Goal: Transaction & Acquisition: Obtain resource

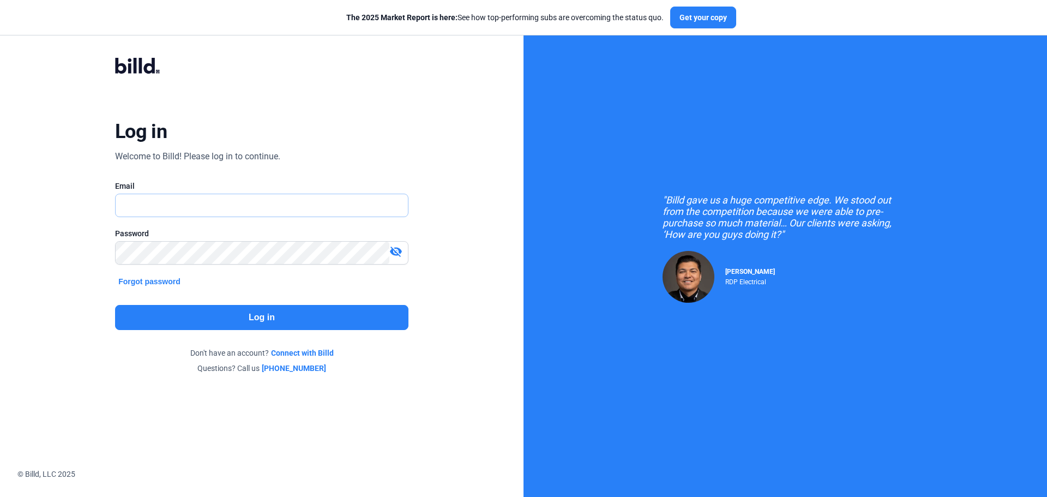
type input "[EMAIL_ADDRESS][DOMAIN_NAME]"
click at [399, 250] on mat-icon "visibility_off" at bounding box center [395, 251] width 13 height 13
click at [236, 316] on button "Log in" at bounding box center [261, 317] width 293 height 25
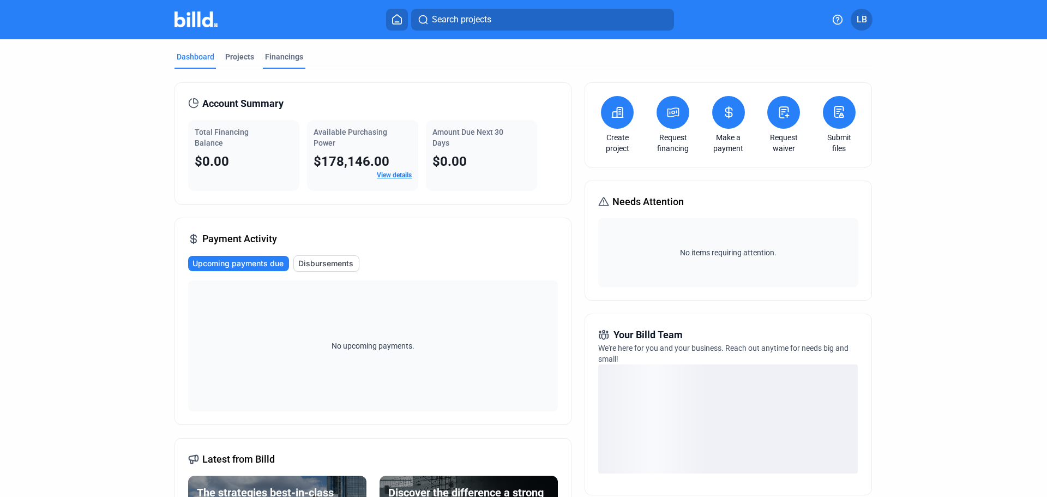
click at [275, 54] on div "Financings" at bounding box center [284, 56] width 38 height 11
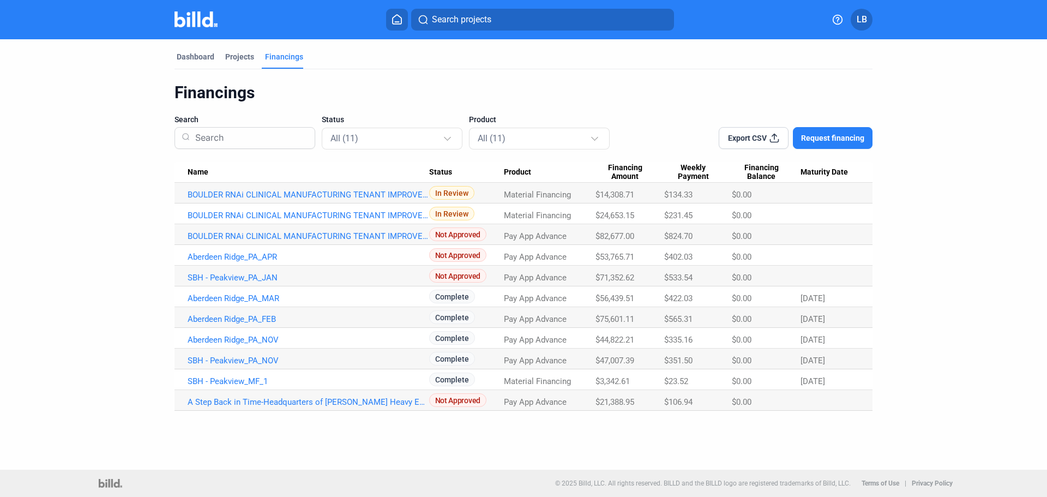
click at [824, 137] on span "Request financing" at bounding box center [832, 138] width 63 height 11
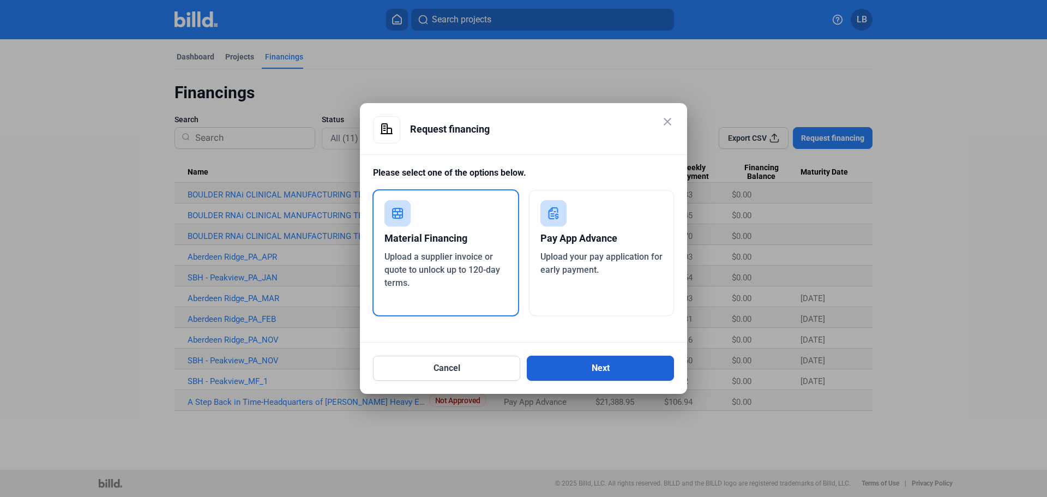
click at [576, 364] on button "Next" at bounding box center [600, 368] width 147 height 25
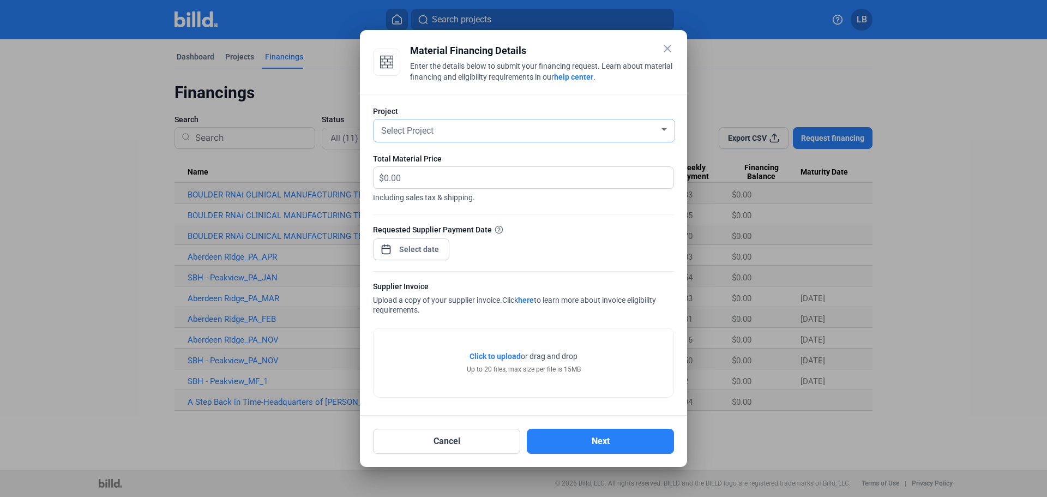
click at [666, 130] on div at bounding box center [663, 129] width 5 height 3
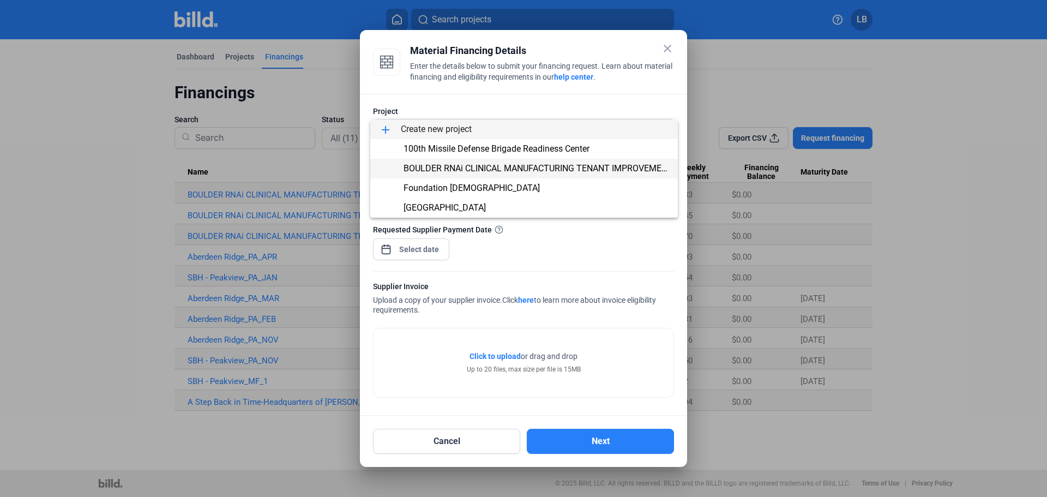
click at [443, 166] on span "BOULDER RNAi CLINICAL MANUFACTURING TENANT IMPROVEMENT" at bounding box center [538, 168] width 269 height 10
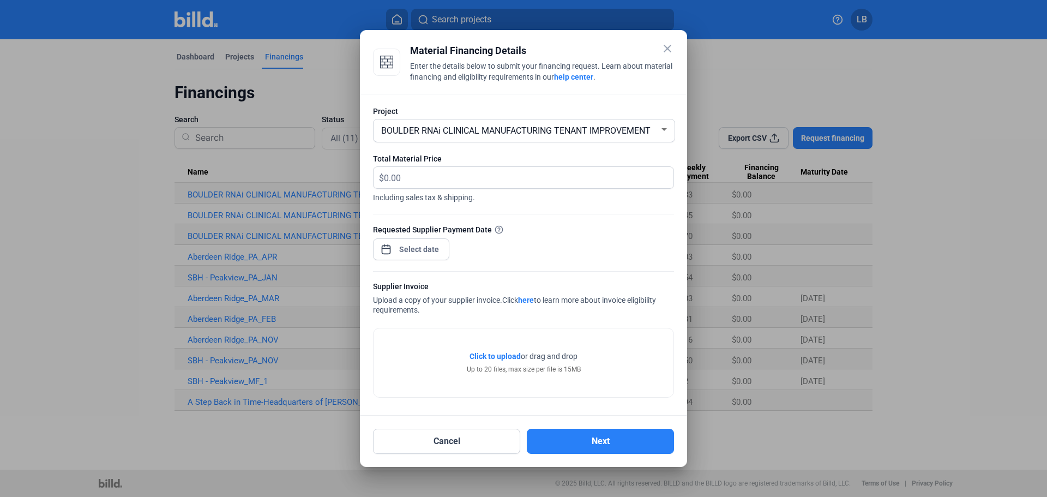
click at [380, 176] on span "$" at bounding box center [379, 176] width 10 height 18
click at [382, 174] on span "$" at bounding box center [379, 176] width 10 height 18
click at [385, 177] on input "text" at bounding box center [529, 177] width 290 height 21
type input "39,169.75"
click at [409, 248] on div "close Material Financing Details Enter the details below to submit your financi…" at bounding box center [523, 248] width 1047 height 497
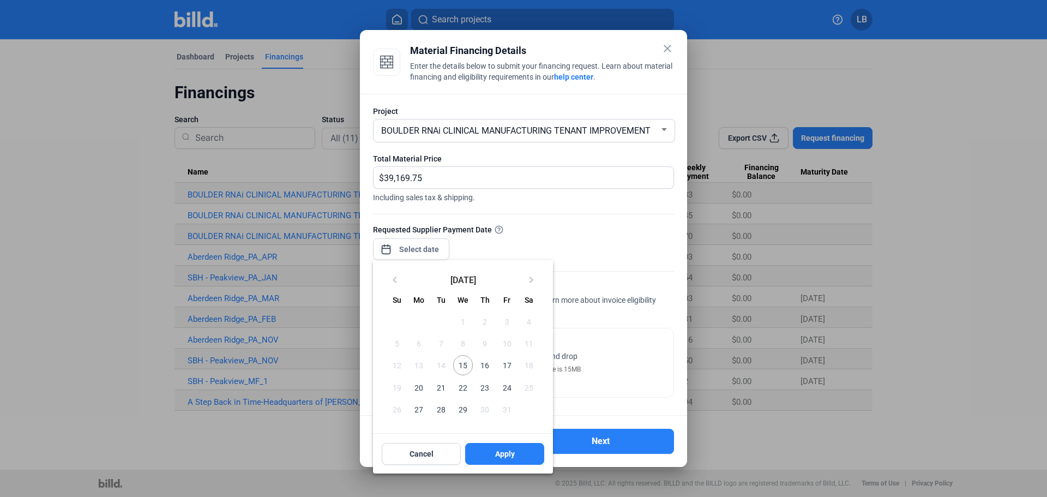
click at [463, 366] on span "15" at bounding box center [463, 365] width 20 height 20
click at [507, 448] on button "Apply" at bounding box center [504, 454] width 79 height 22
type input "[DATE]"
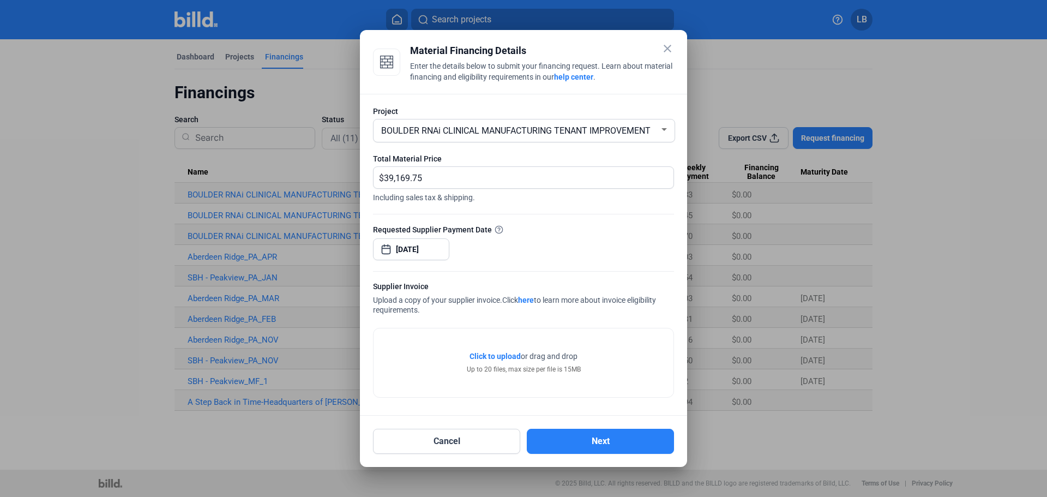
click at [485, 354] on span "Click to upload" at bounding box center [494, 356] width 51 height 9
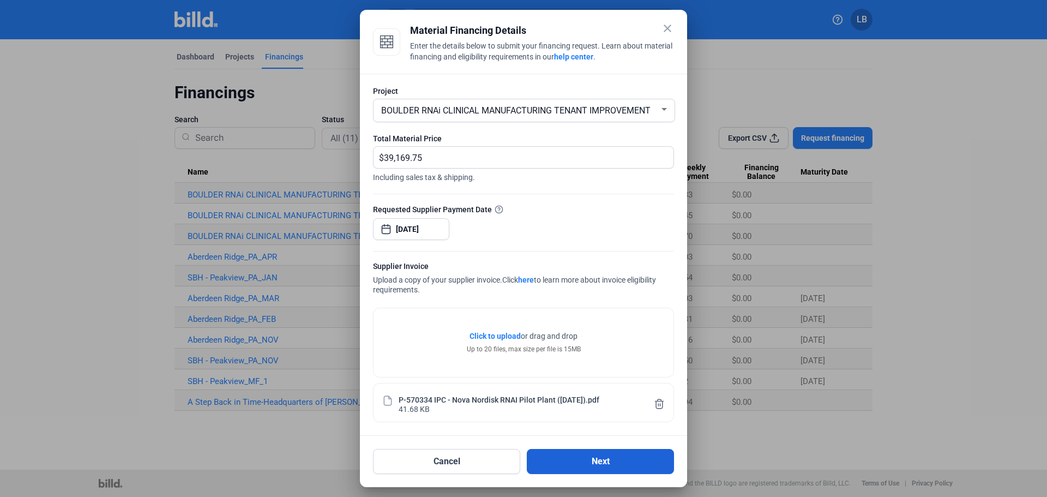
click at [582, 460] on button "Next" at bounding box center [600, 461] width 147 height 25
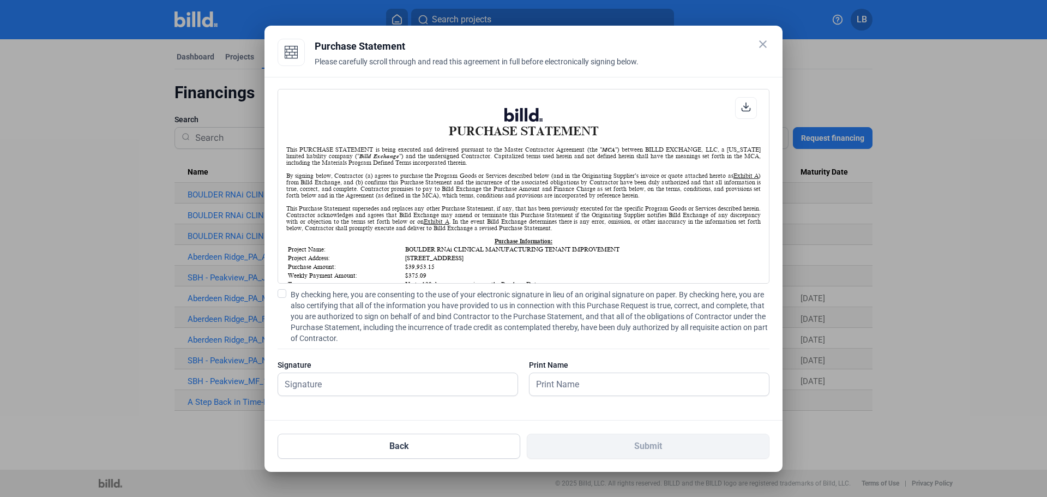
scroll to position [1, 0]
click at [282, 294] on span at bounding box center [282, 293] width 9 height 9
click at [0, 0] on input "By checking here, you are consenting to the use of your electronic signature in…" at bounding box center [0, 0] width 0 height 0
click at [294, 386] on input "text" at bounding box center [391, 384] width 227 height 22
type input "Leacia R Brilliant"
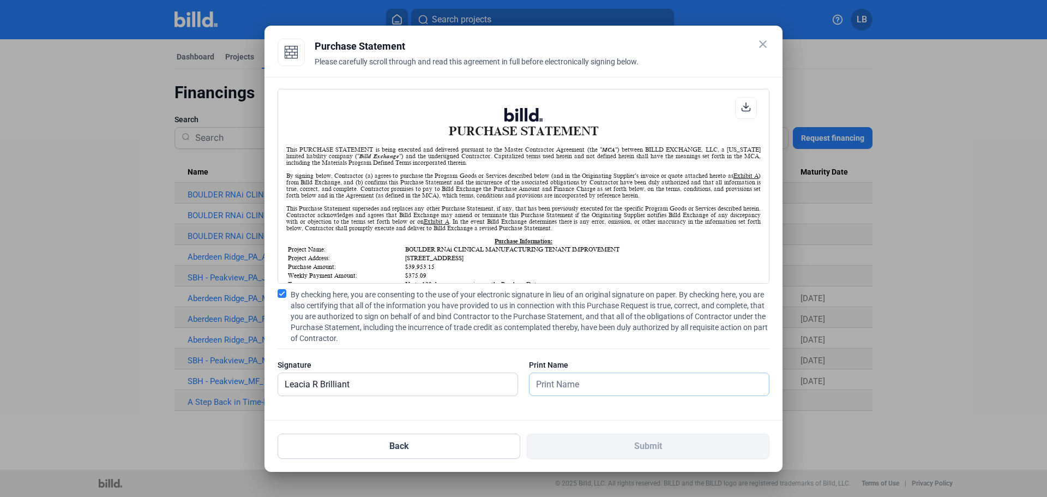
type input "Leacia R Brilliant"
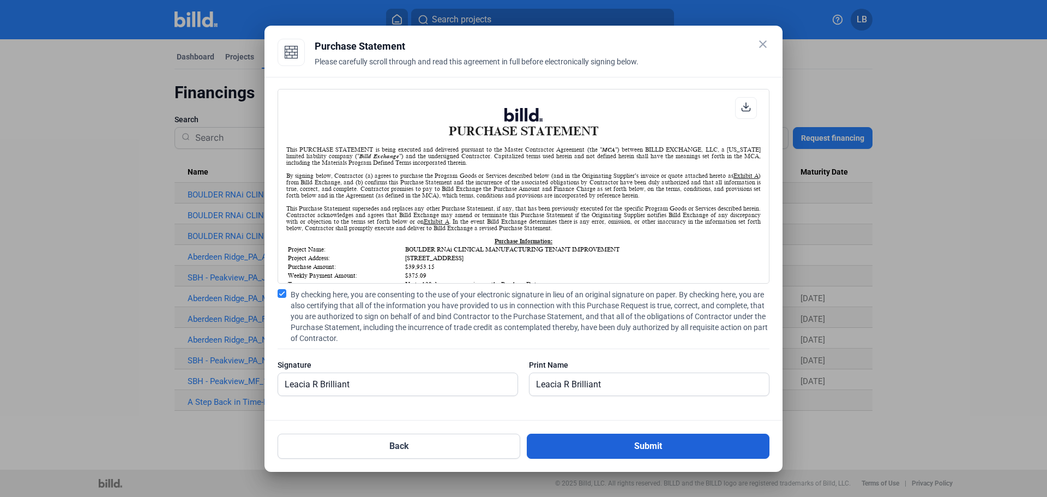
click at [593, 445] on button "Submit" at bounding box center [648, 446] width 243 height 25
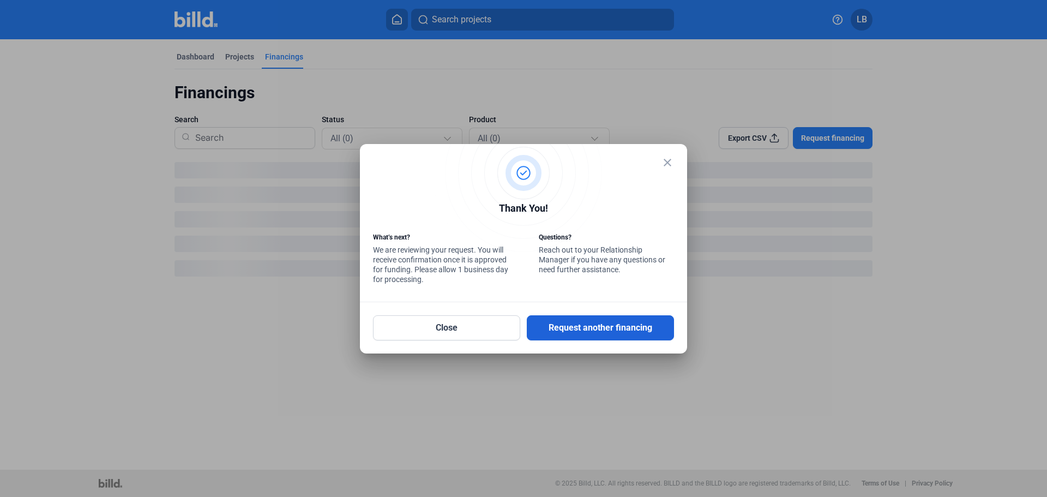
click at [575, 327] on button "Request another financing" at bounding box center [600, 327] width 147 height 25
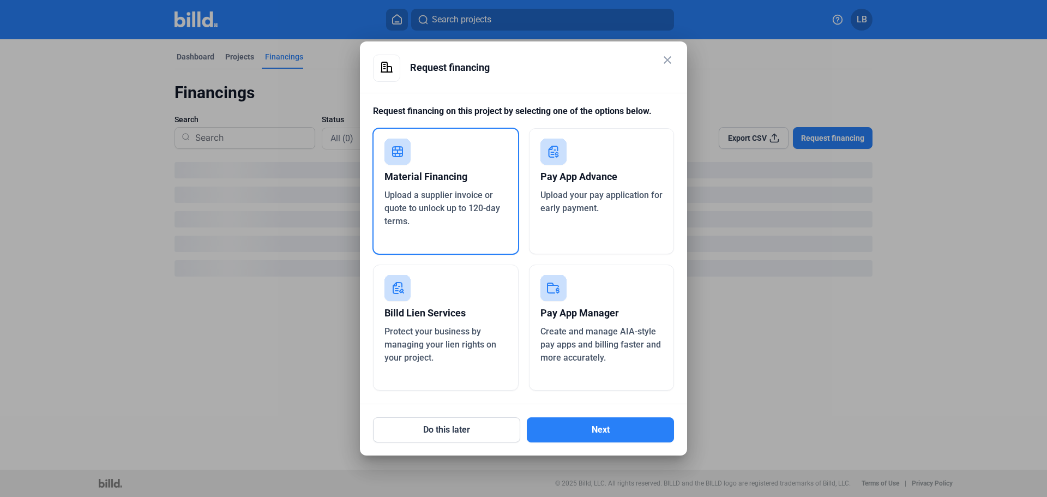
click at [434, 174] on div "Material Financing" at bounding box center [445, 177] width 123 height 24
click at [583, 432] on button "Next" at bounding box center [600, 429] width 147 height 25
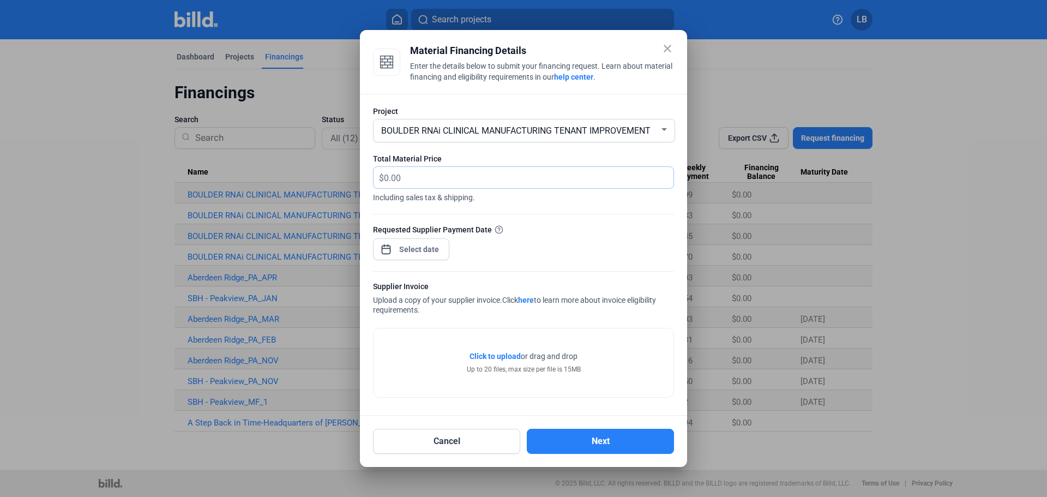
click at [387, 177] on input "text" at bounding box center [529, 177] width 290 height 21
type input "24,028.15"
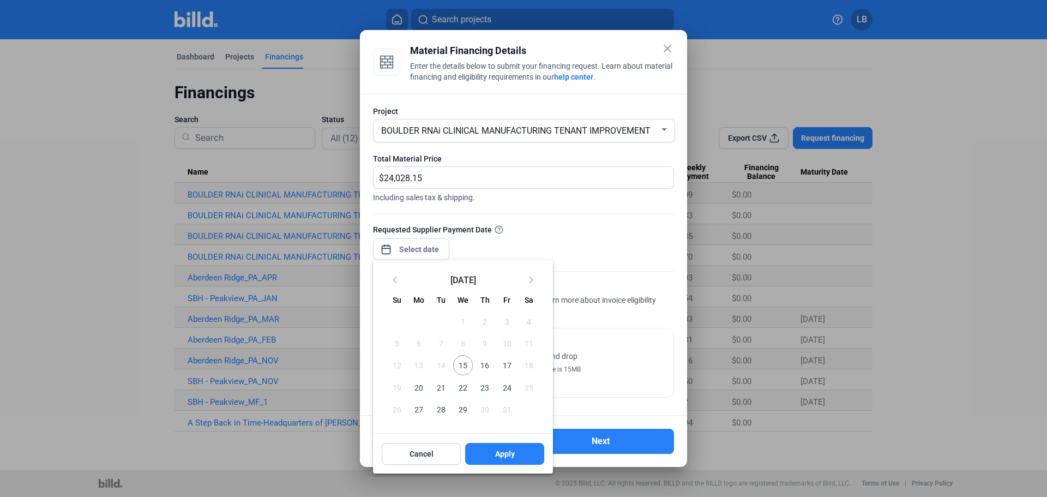
click at [402, 249] on div "close Material Financing Details Enter the details below to submit your financi…" at bounding box center [523, 248] width 1047 height 497
click at [461, 368] on span "15" at bounding box center [463, 365] width 20 height 20
click at [498, 447] on button "Apply" at bounding box center [504, 454] width 79 height 22
type input "[DATE]"
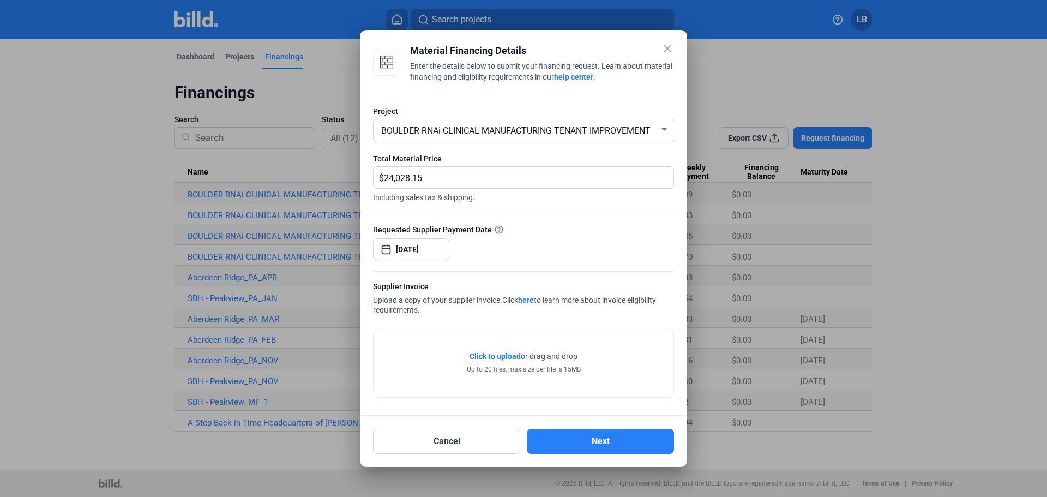
click at [489, 354] on span "Click to upload" at bounding box center [494, 356] width 51 height 9
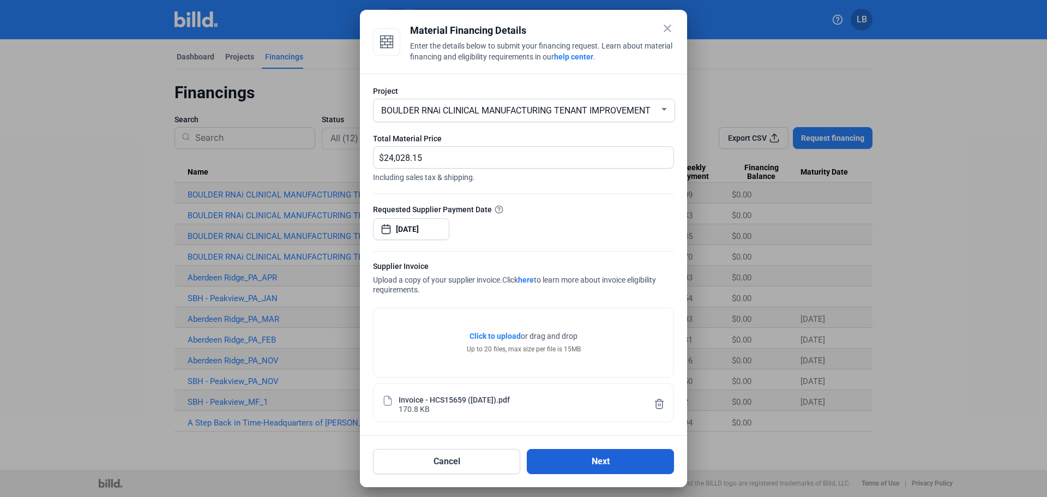
click at [584, 461] on button "Next" at bounding box center [600, 461] width 147 height 25
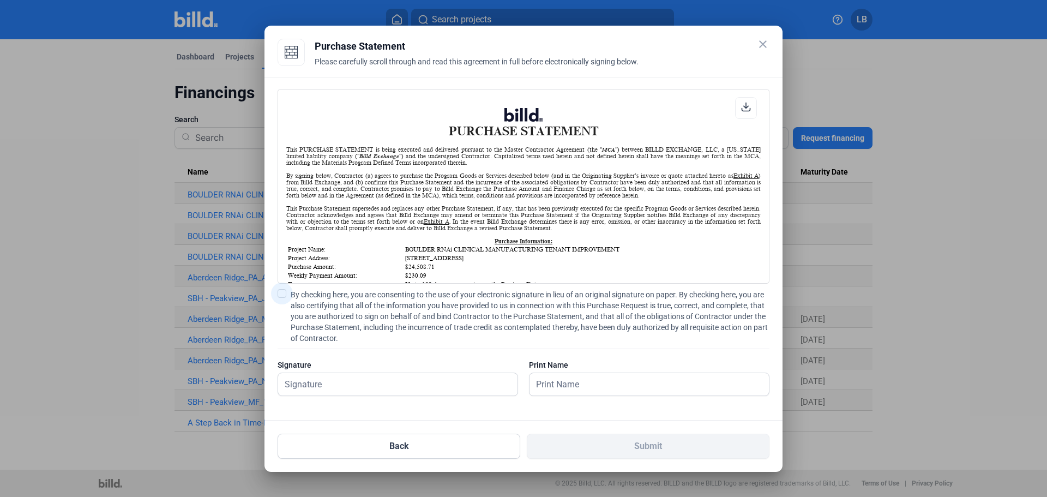
click at [278, 294] on span at bounding box center [282, 293] width 9 height 9
click at [0, 0] on input "By checking here, you are consenting to the use of your electronic signature in…" at bounding box center [0, 0] width 0 height 0
click at [298, 386] on input "text" at bounding box center [397, 384] width 239 height 22
type input "Leacia R Brilliant"
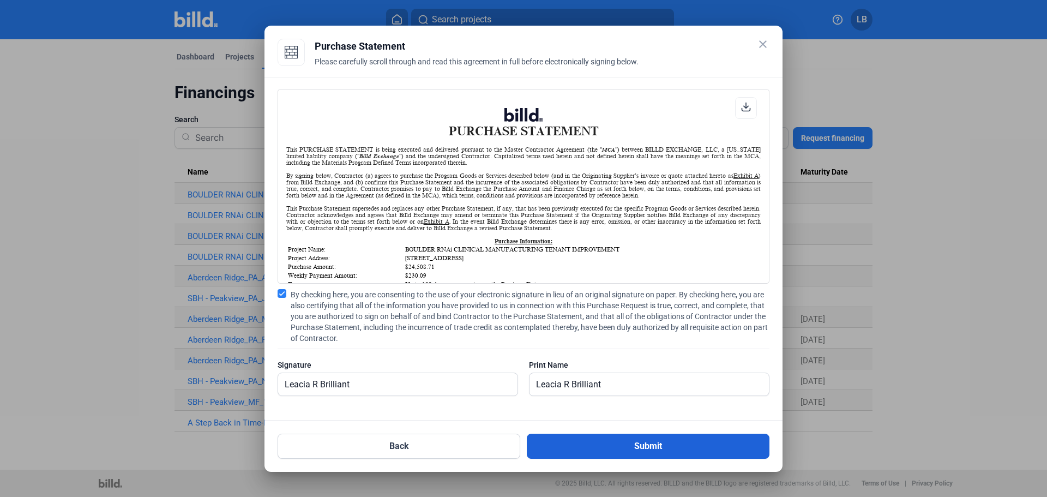
click at [600, 442] on button "Submit" at bounding box center [648, 446] width 243 height 25
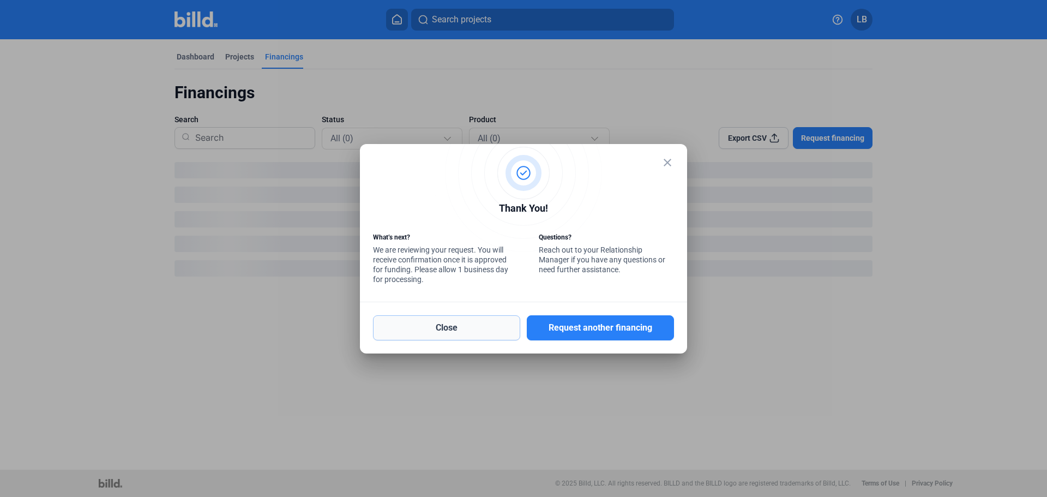
click at [446, 328] on button "Close" at bounding box center [446, 327] width 147 height 25
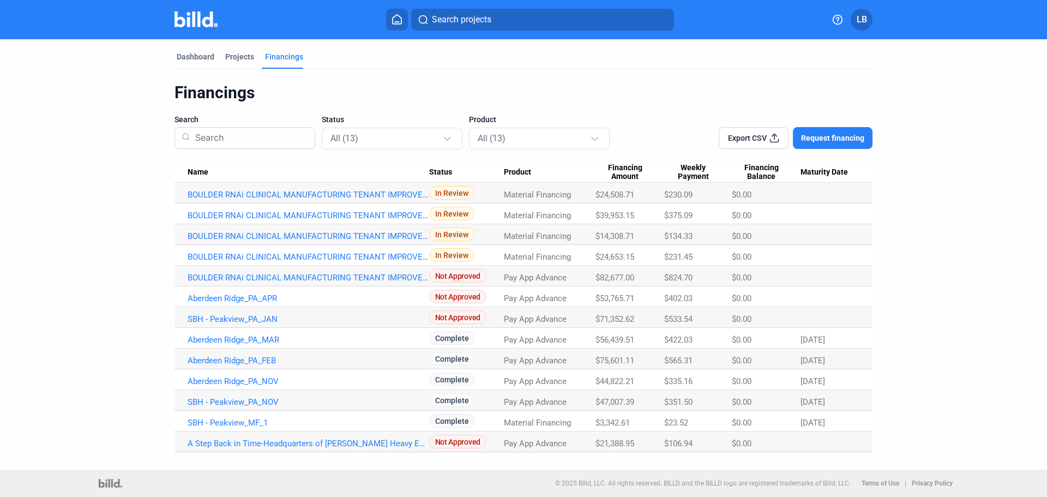
click at [861, 19] on span "LB" at bounding box center [862, 19] width 10 height 13
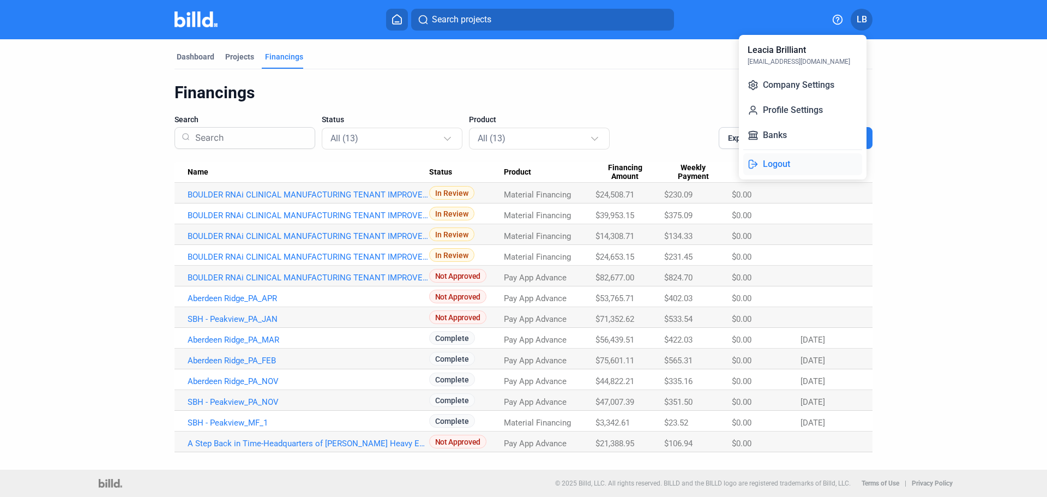
click at [776, 163] on button "Logout" at bounding box center [802, 164] width 119 height 22
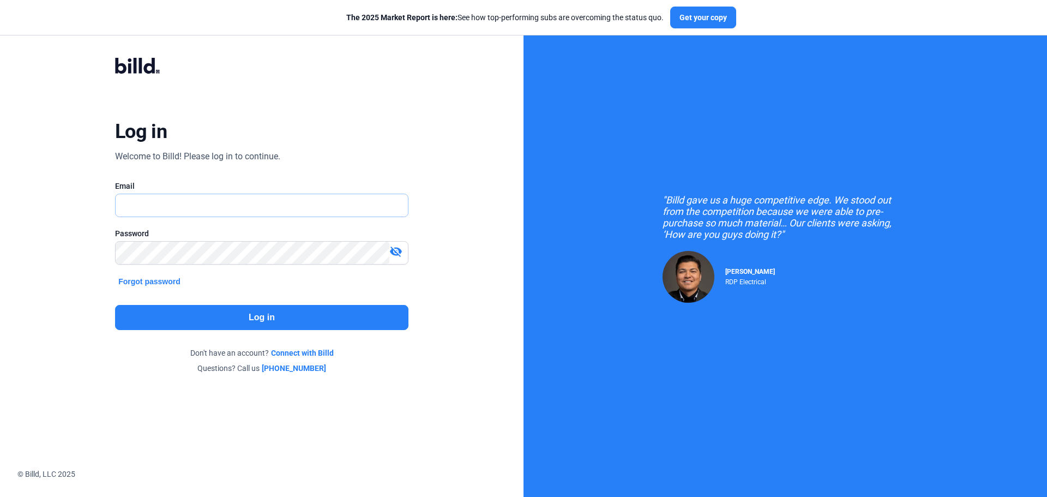
type input "[EMAIL_ADDRESS][DOMAIN_NAME]"
